Goal: Task Accomplishment & Management: Manage account settings

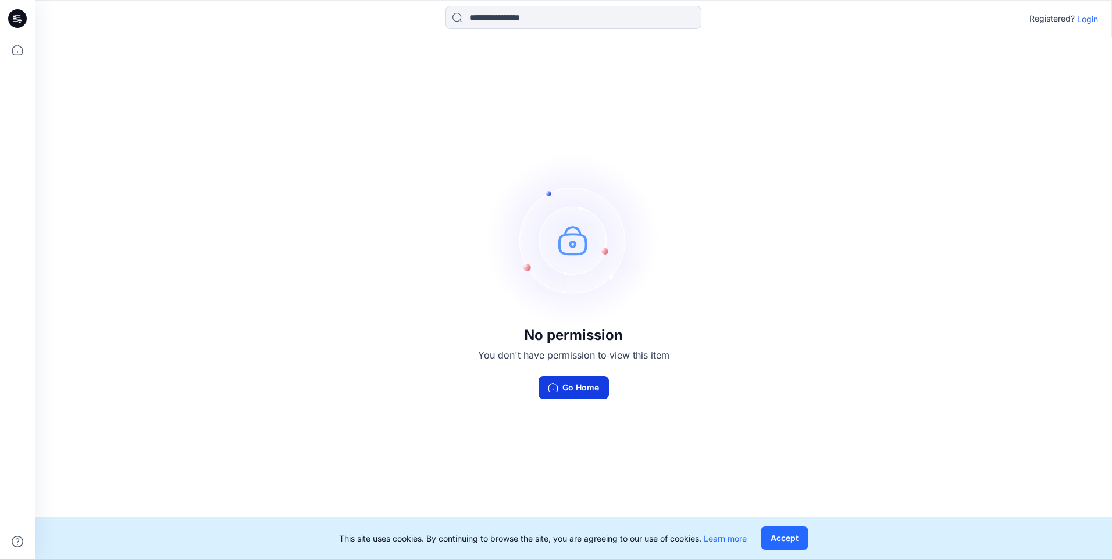
click at [558, 383] on button "Go Home" at bounding box center [573, 387] width 70 height 23
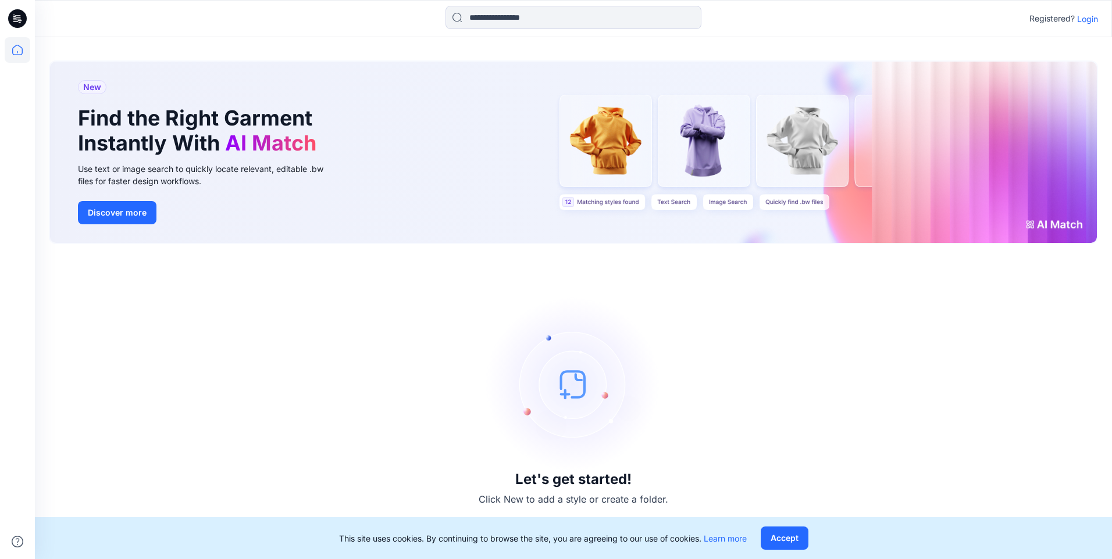
click at [1092, 22] on p "Login" at bounding box center [1087, 19] width 21 height 12
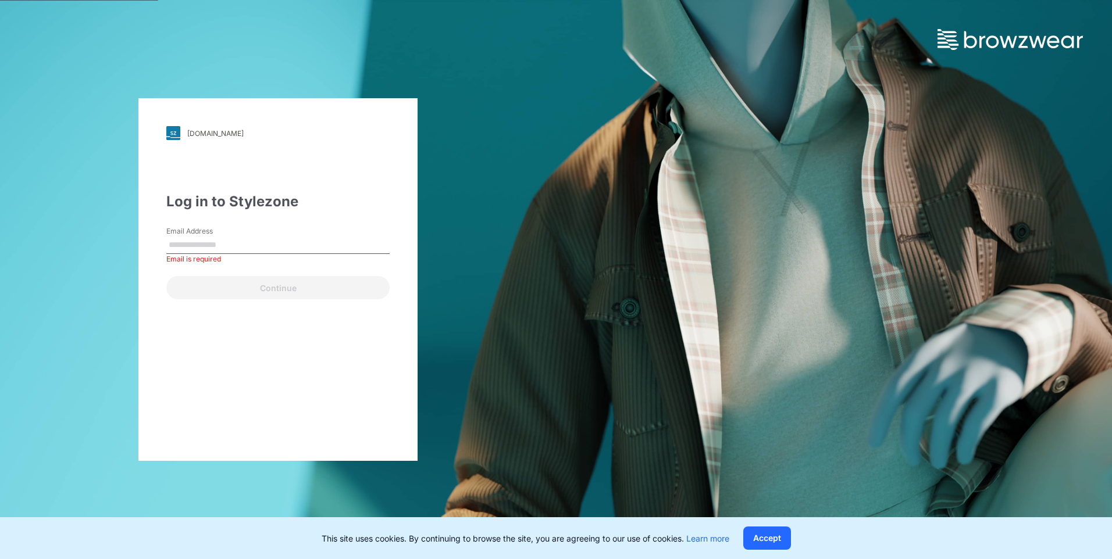
drag, startPoint x: 325, startPoint y: 228, endPoint x: 287, endPoint y: 245, distance: 41.4
click at [321, 231] on div "Email Address Email is required" at bounding box center [277, 243] width 223 height 35
click at [287, 245] on input "Email Address" at bounding box center [277, 245] width 223 height 17
click at [232, 250] on input "Email Address" at bounding box center [277, 245] width 223 height 17
paste input "**********"
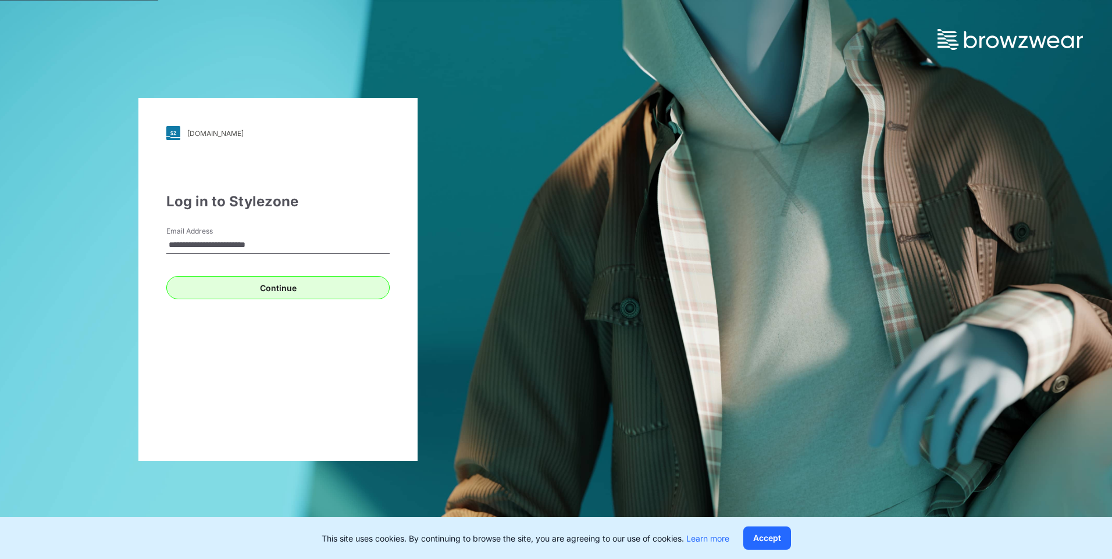
type input "**********"
click at [233, 292] on button "Continue" at bounding box center [277, 287] width 223 height 23
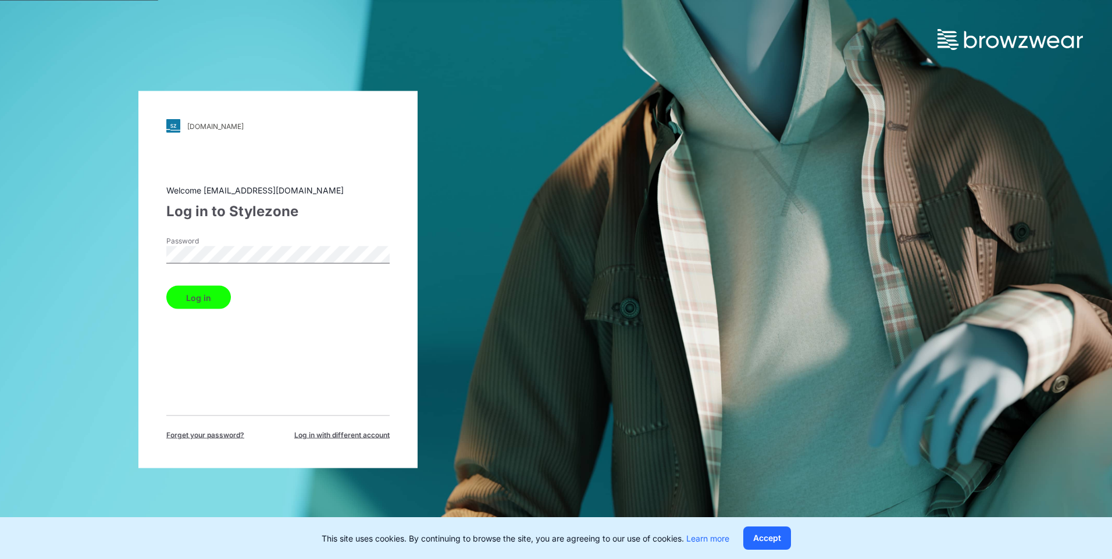
click at [199, 303] on button "Log in" at bounding box center [198, 297] width 65 height 23
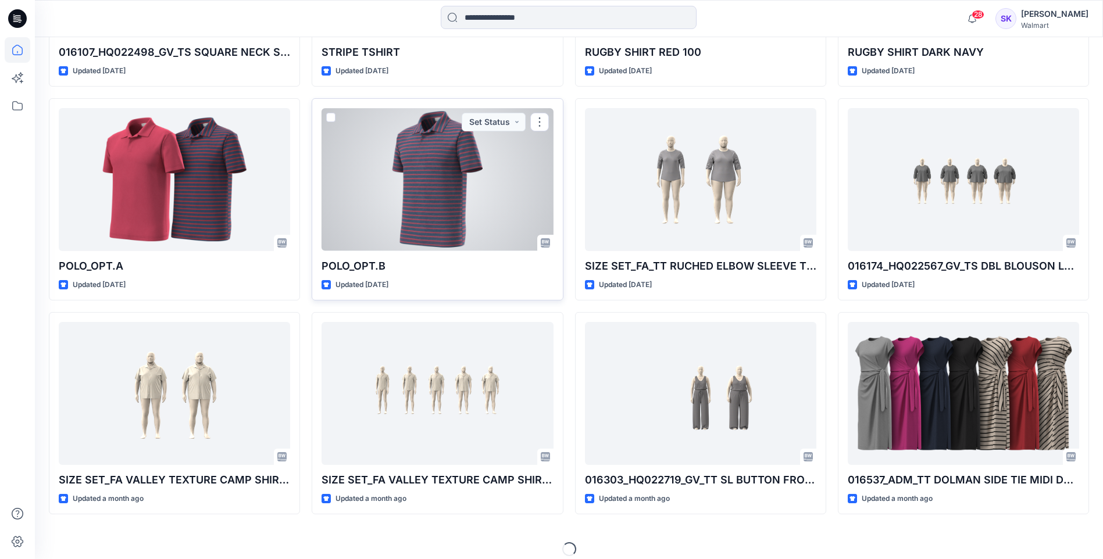
scroll to position [495, 0]
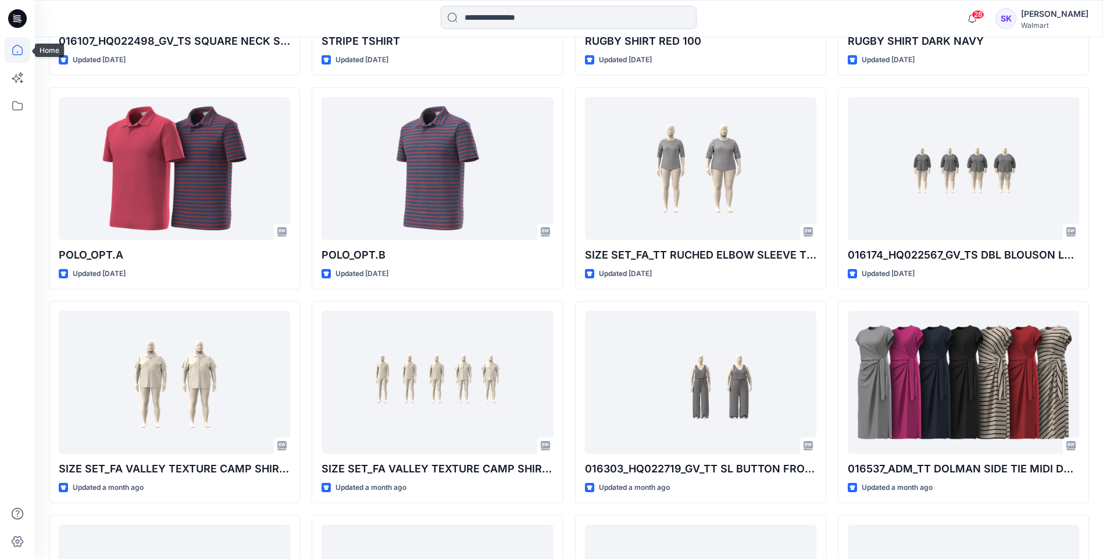
click at [17, 48] on icon at bounding box center [18, 50] width 26 height 26
click at [17, 16] on icon at bounding box center [17, 18] width 19 height 19
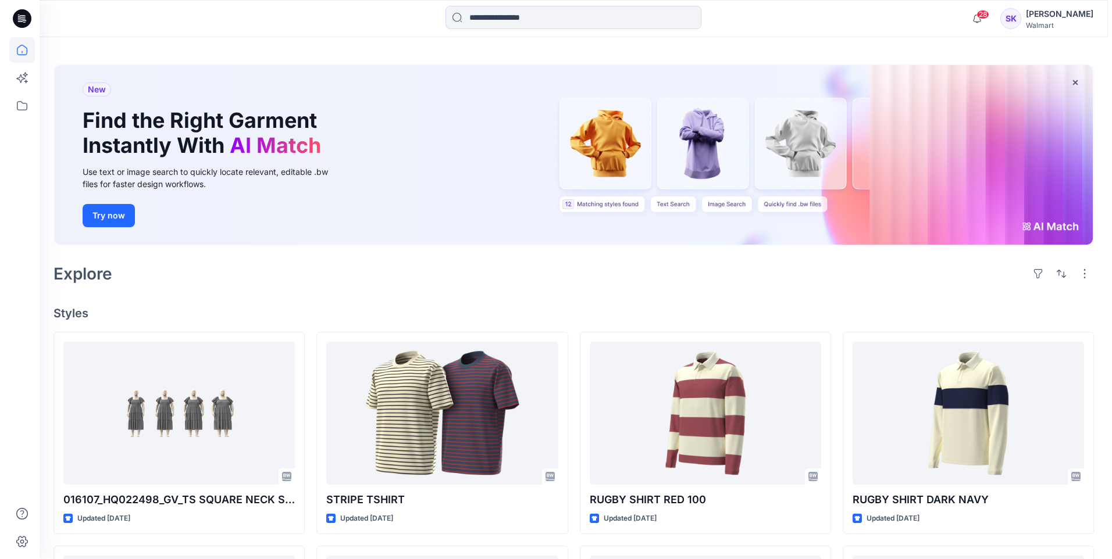
scroll to position [0, 0]
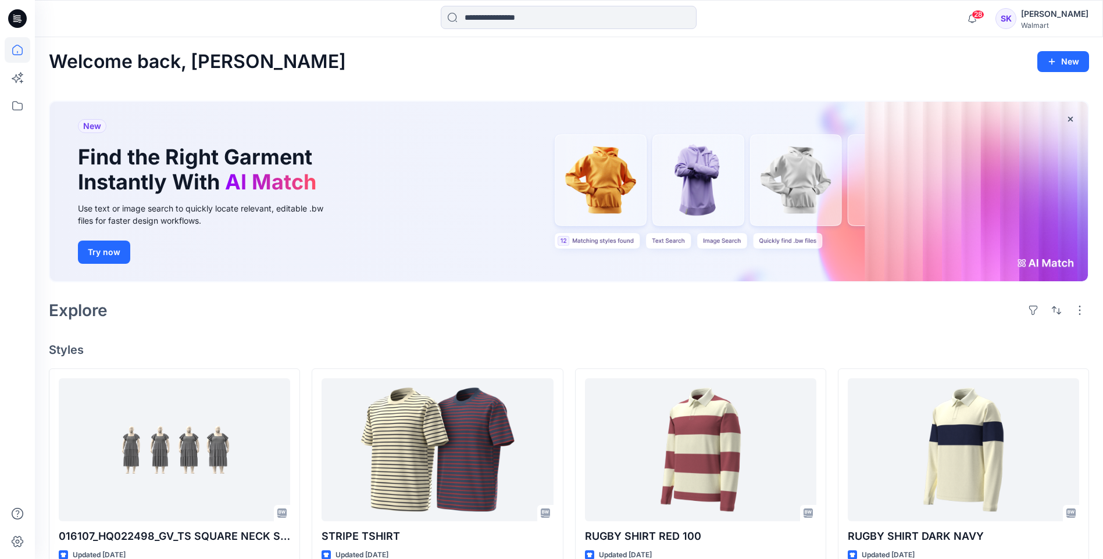
click at [23, 22] on icon at bounding box center [17, 18] width 19 height 19
click at [26, 108] on icon at bounding box center [18, 106] width 26 height 26
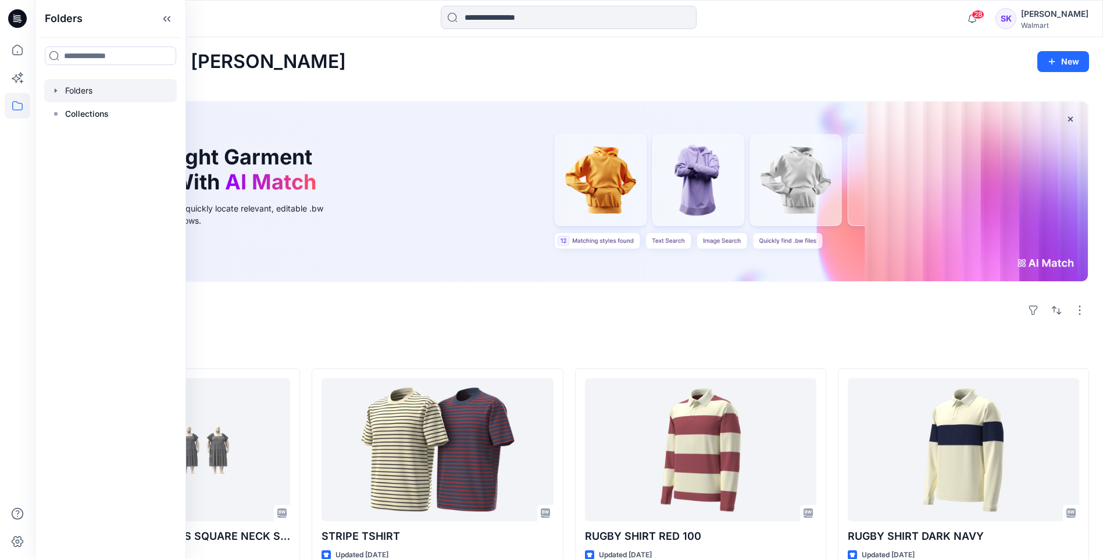
click at [101, 86] on div at bounding box center [110, 90] width 133 height 23
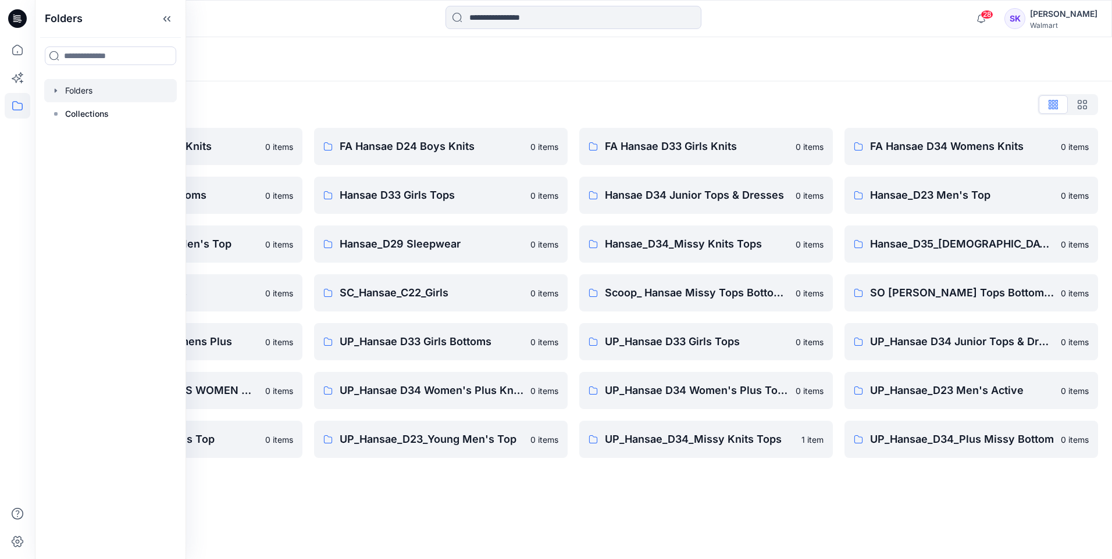
click at [446, 59] on div "Folders" at bounding box center [528, 59] width 958 height 16
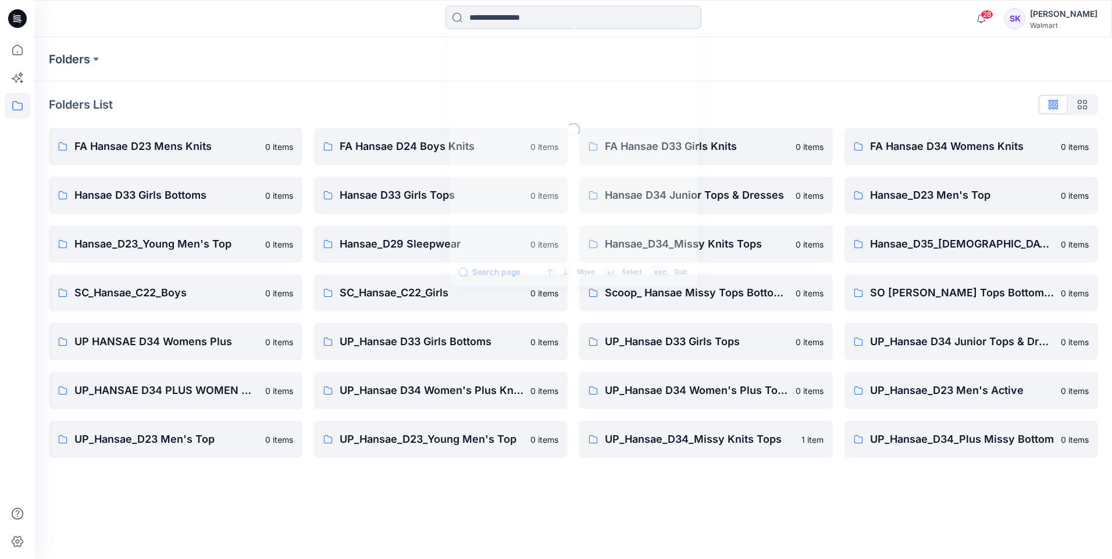
click at [515, 6] on input at bounding box center [573, 17] width 256 height 23
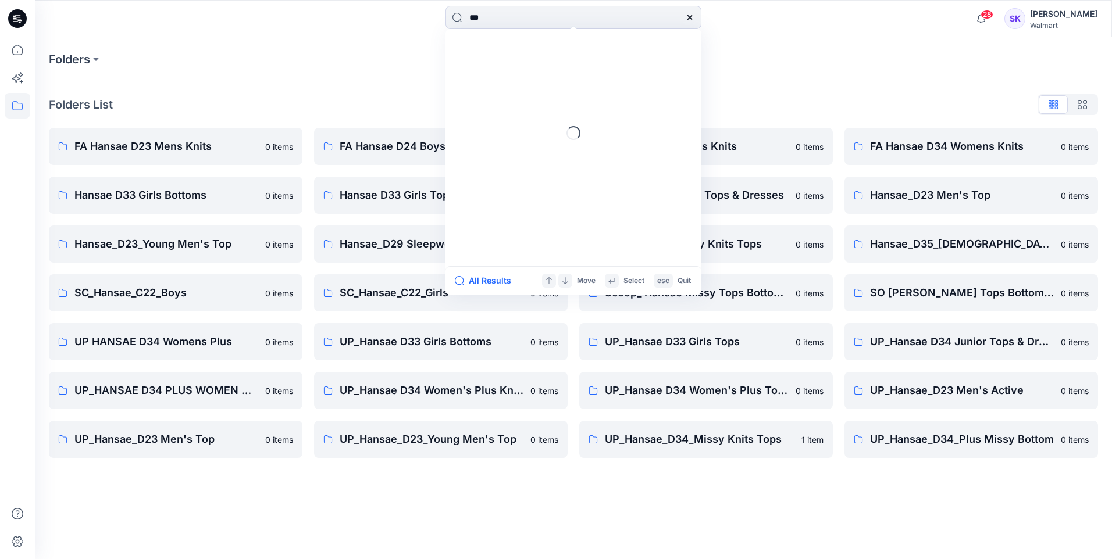
type input "**"
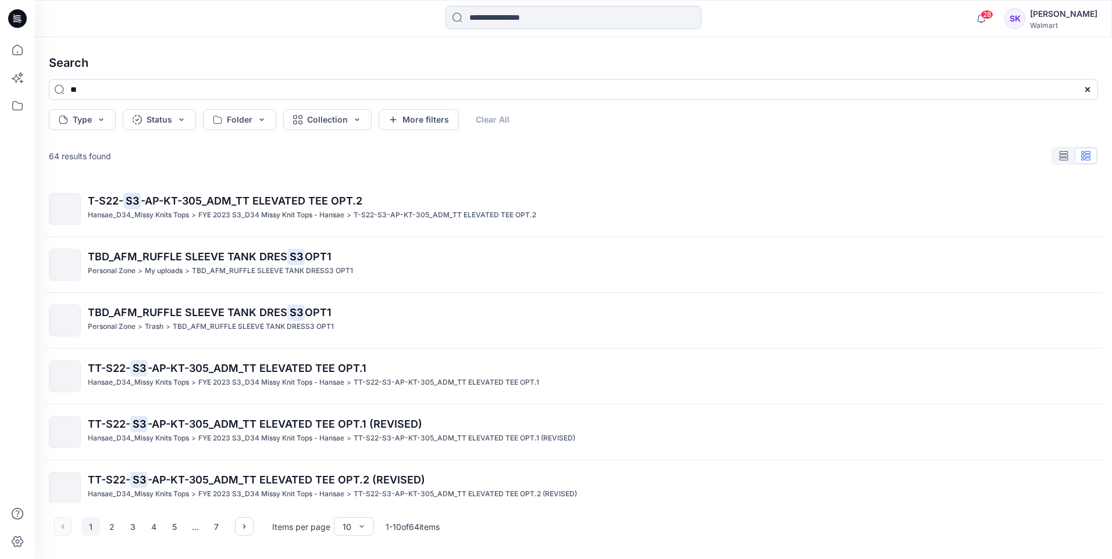
click at [507, 18] on input at bounding box center [573, 17] width 256 height 23
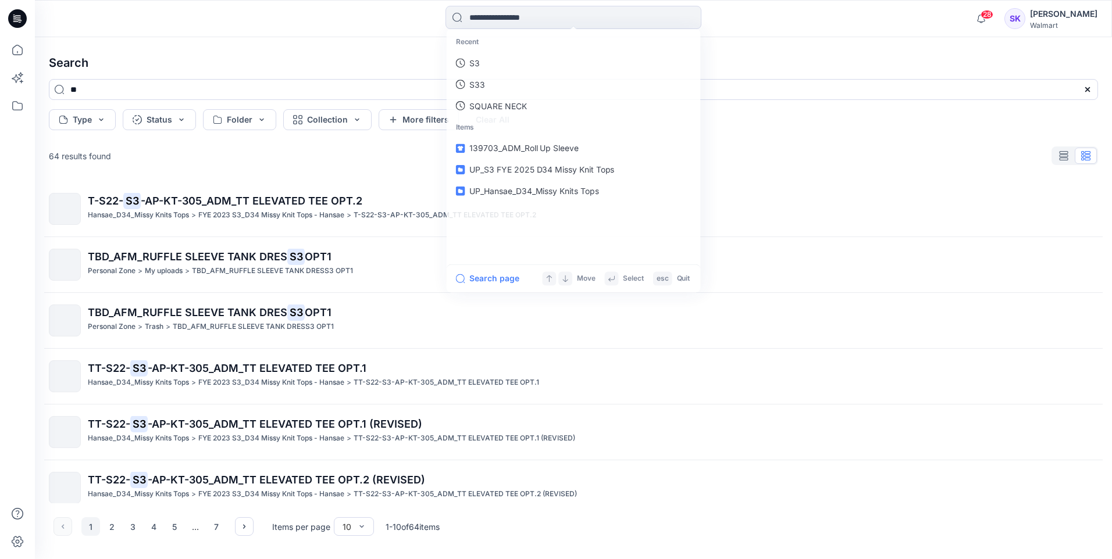
click at [404, 37] on div "Search ** Type Status Folder Collection More filters Clear All 64 results found…" at bounding box center [573, 298] width 1077 height 522
